Goal: Task Accomplishment & Management: Complete application form

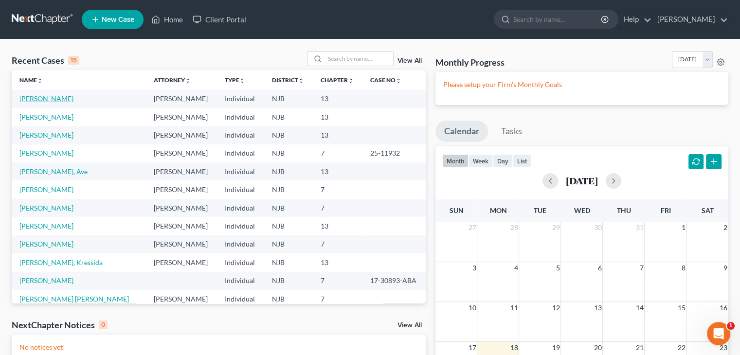
click at [57, 100] on link "[PERSON_NAME]" at bounding box center [46, 98] width 54 height 8
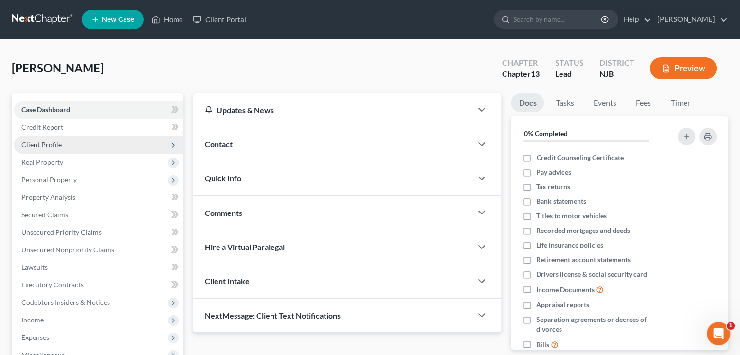
click at [48, 152] on span "Client Profile" at bounding box center [99, 145] width 170 height 18
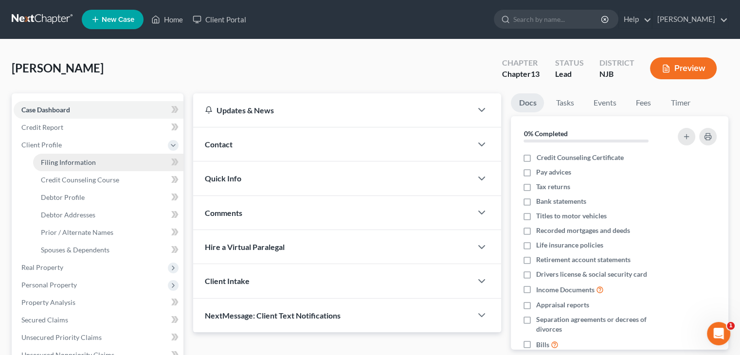
click at [83, 162] on span "Filing Information" at bounding box center [68, 162] width 55 height 8
select select "1"
select select "0"
select select "3"
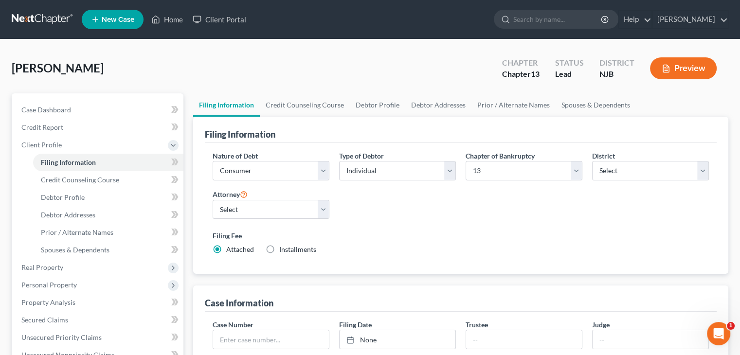
scroll to position [49, 0]
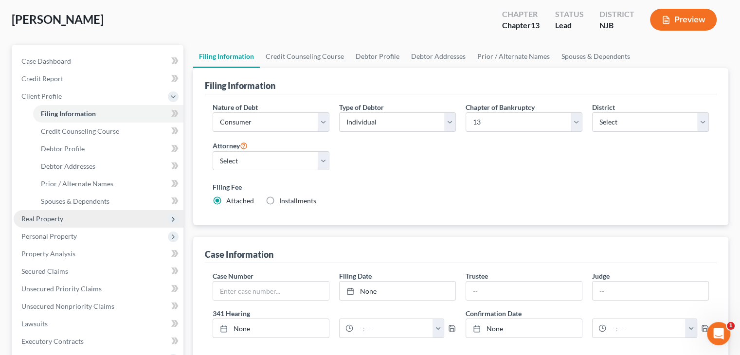
click at [54, 222] on span "Real Property" at bounding box center [42, 218] width 42 height 8
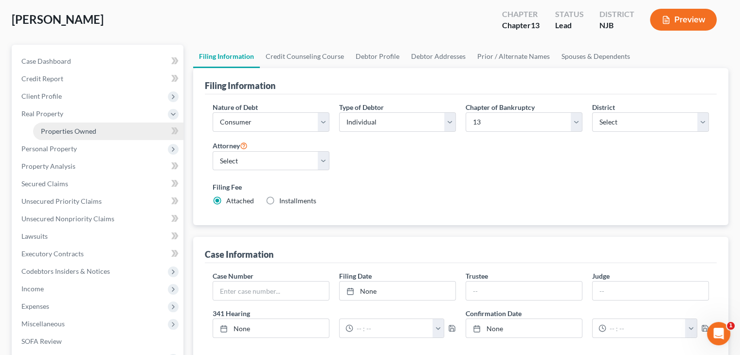
click at [56, 130] on span "Properties Owned" at bounding box center [68, 131] width 55 height 8
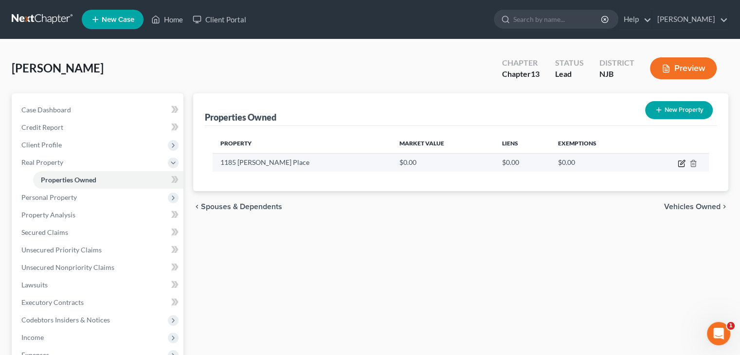
click at [682, 161] on icon "button" at bounding box center [682, 162] width 4 height 4
select select "33"
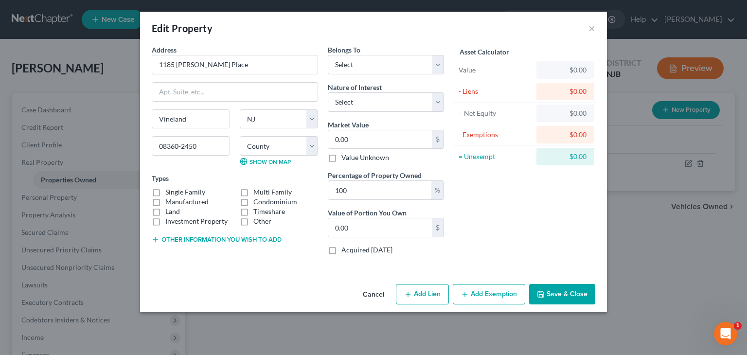
drag, startPoint x: 156, startPoint y: 190, endPoint x: 195, endPoint y: 167, distance: 45.8
click at [165, 189] on label "Single Family" at bounding box center [185, 192] width 40 height 10
click at [169, 189] on input "Single Family" at bounding box center [172, 190] width 6 height 6
checkbox input "true"
click at [438, 61] on select "Select Debtor 1 Only Debtor 2 Only Debtor 1 And Debtor 2 Only At Least One Of T…" at bounding box center [386, 64] width 116 height 19
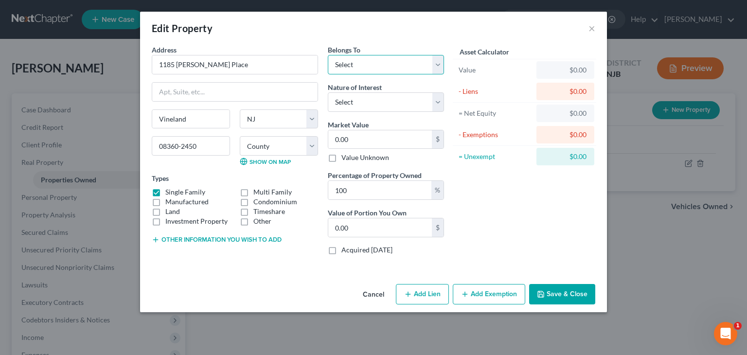
select select "3"
click at [328, 55] on select "Select Debtor 1 Only Debtor 2 Only Debtor 1 And Debtor 2 Only At Least One Of T…" at bounding box center [386, 64] width 116 height 19
click at [437, 104] on select "Select Fee Simple Joint Tenant Life Estate Equitable Interest Future Interest T…" at bounding box center [386, 101] width 116 height 19
select select "1"
click at [328, 92] on select "Select Fee Simple Joint Tenant Life Estate Equitable Interest Future Interest T…" at bounding box center [386, 101] width 116 height 19
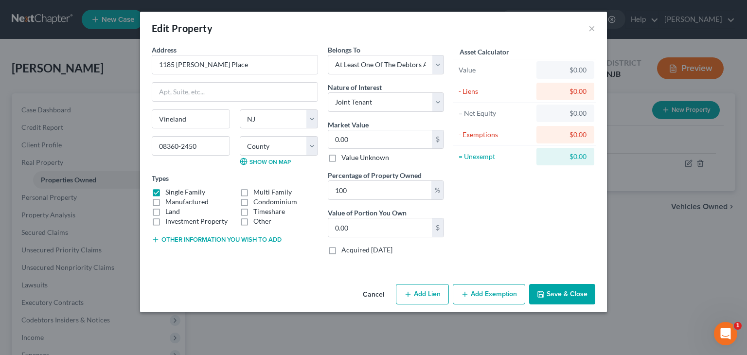
click at [428, 296] on button "Add Lien" at bounding box center [422, 294] width 53 height 20
select select "3"
select select "0"
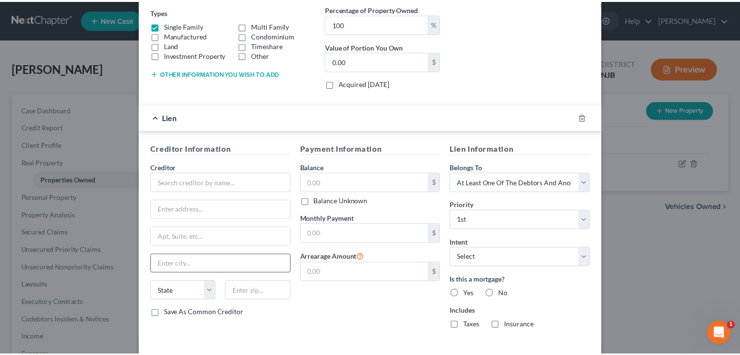
scroll to position [195, 0]
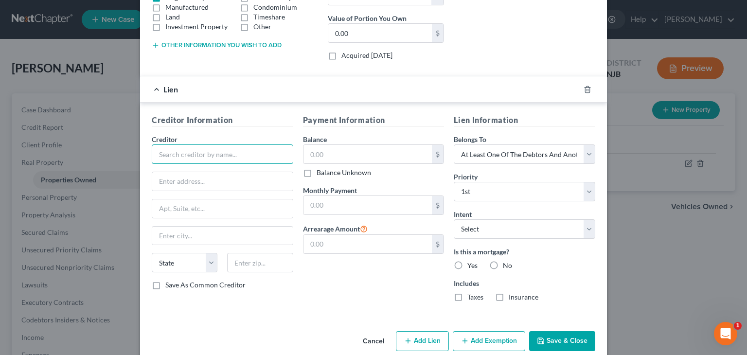
click at [175, 153] on input "text" at bounding box center [223, 153] width 142 height 19
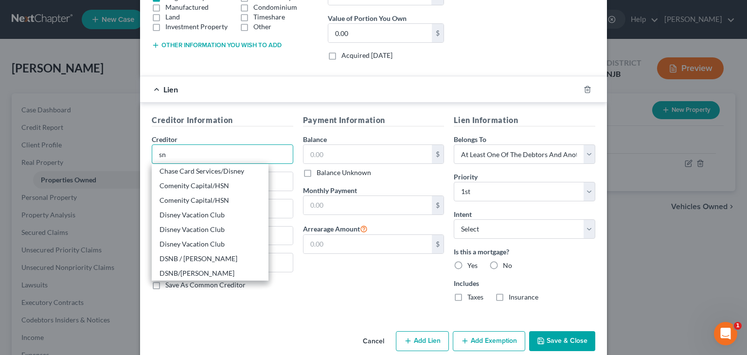
type input "s"
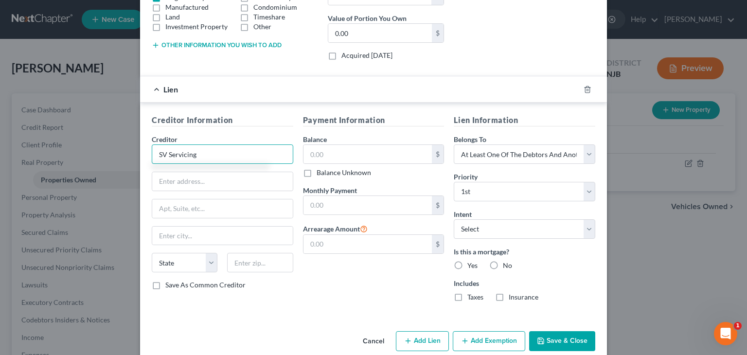
click at [163, 154] on input "SV Servicing" at bounding box center [223, 153] width 142 height 19
click at [197, 173] on div "SN Servicing Corp." at bounding box center [210, 171] width 101 height 10
type input "SN Servicing Corp."
type input "[STREET_ADDRESS]"
type input "Eureka"
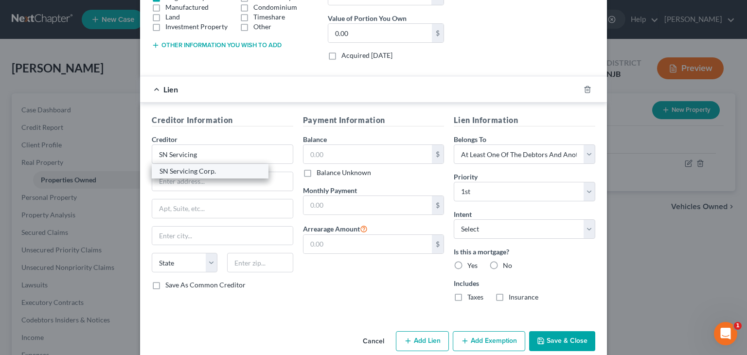
select select "4"
type input "95501"
click at [332, 152] on input "text" at bounding box center [367, 154] width 129 height 18
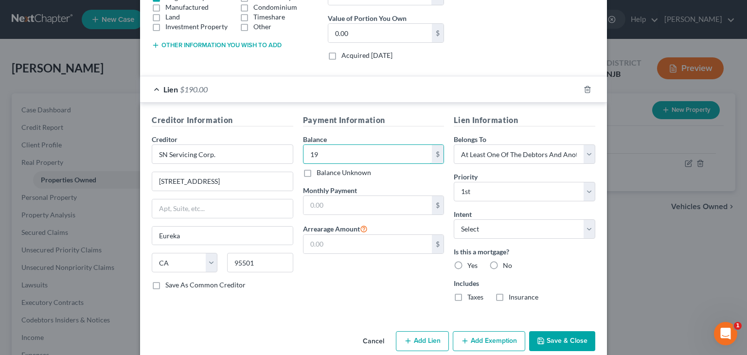
type input "1"
type input "6"
type input "265,084"
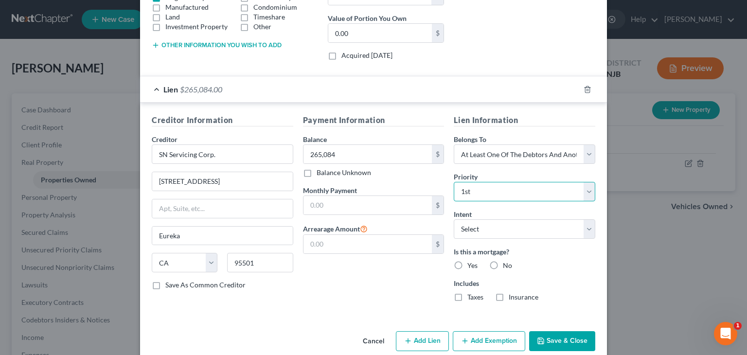
click at [588, 189] on select "Select 1st 2nd 3rd 4th 5th 6th 7th 8th 9th 10th 11th 12th 13th 14th 15th 16th 1…" at bounding box center [525, 191] width 142 height 19
click at [454, 182] on select "Select 1st 2nd 3rd 4th 5th 6th 7th 8th 9th 10th 11th 12th 13th 14th 15th 16th 1…" at bounding box center [525, 191] width 142 height 19
click at [586, 226] on select "Select Surrender Redeem Reaffirm Avoid Other" at bounding box center [525, 228] width 142 height 19
select select "2"
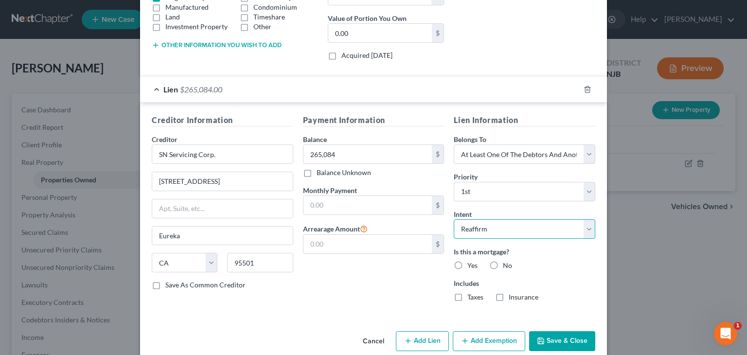
click at [454, 219] on select "Select Surrender Redeem Reaffirm Avoid Other" at bounding box center [525, 228] width 142 height 19
click at [467, 263] on label "Yes" at bounding box center [472, 266] width 10 height 10
click at [471, 263] on input "Yes" at bounding box center [474, 264] width 6 height 6
radio input "true"
click at [467, 294] on label "Taxes" at bounding box center [475, 297] width 16 height 10
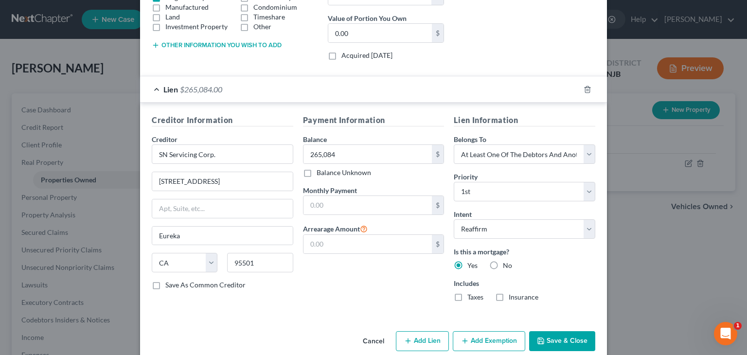
click at [471, 294] on input "Taxes" at bounding box center [474, 295] width 6 height 6
checkbox input "true"
click at [509, 296] on label "Insurance" at bounding box center [524, 297] width 30 height 10
click at [513, 296] on input "Insurance" at bounding box center [516, 295] width 6 height 6
checkbox input "true"
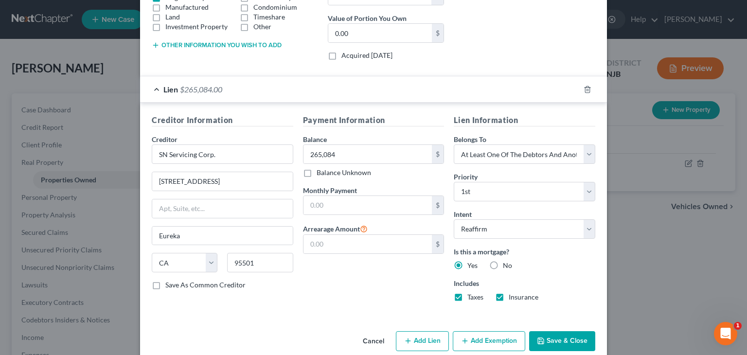
click at [564, 337] on button "Save & Close" at bounding box center [562, 341] width 66 height 20
